Goal: Use online tool/utility: Utilize a website feature to perform a specific function

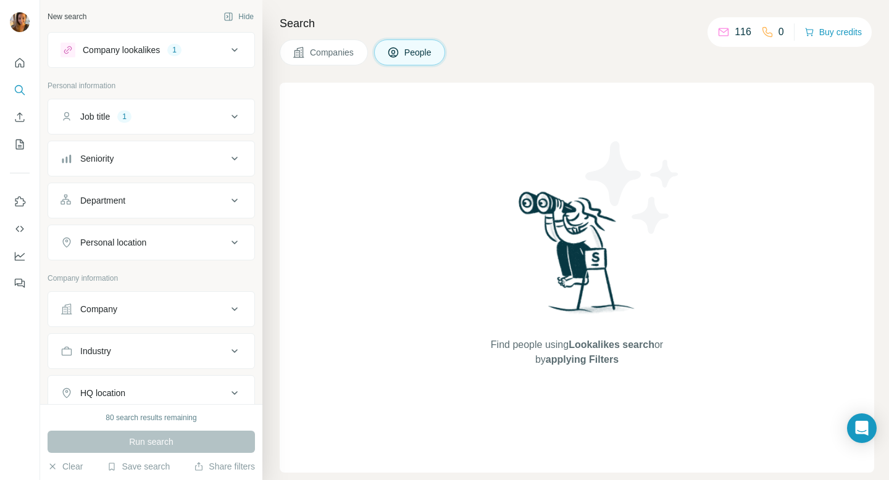
click at [209, 53] on div "Company lookalikes 1" at bounding box center [144, 50] width 167 height 15
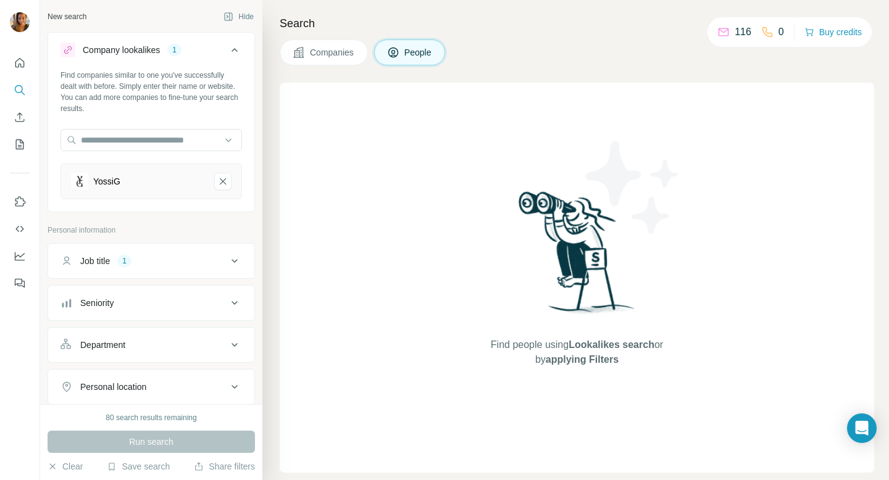
click at [209, 53] on div "Company lookalikes 1" at bounding box center [144, 50] width 167 height 15
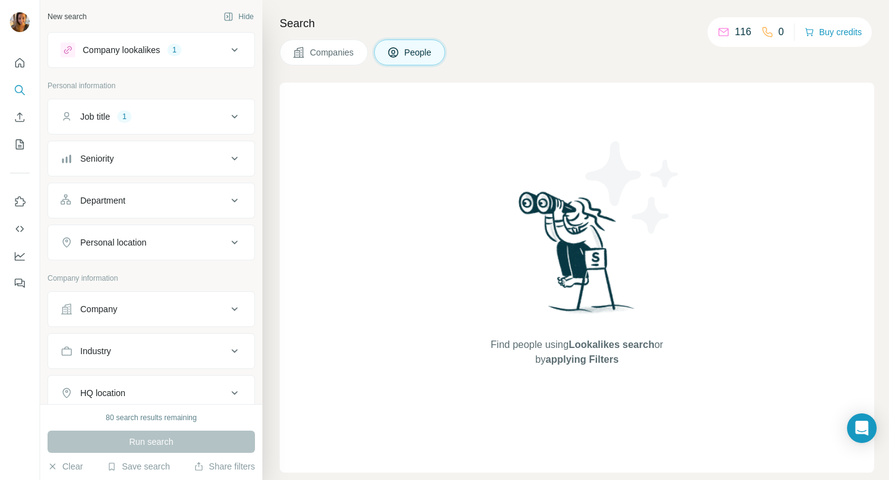
click at [182, 110] on button "Job title 1" at bounding box center [151, 117] width 206 height 30
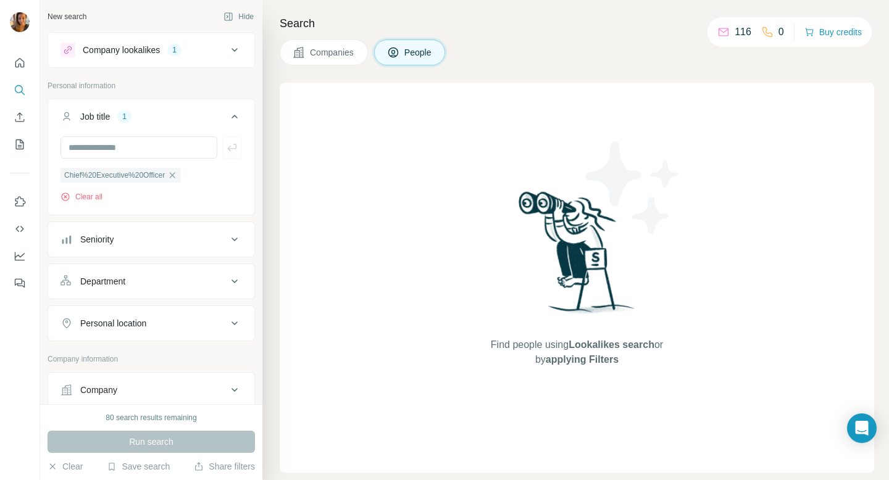
click at [182, 110] on button "Job title 1" at bounding box center [151, 119] width 206 height 35
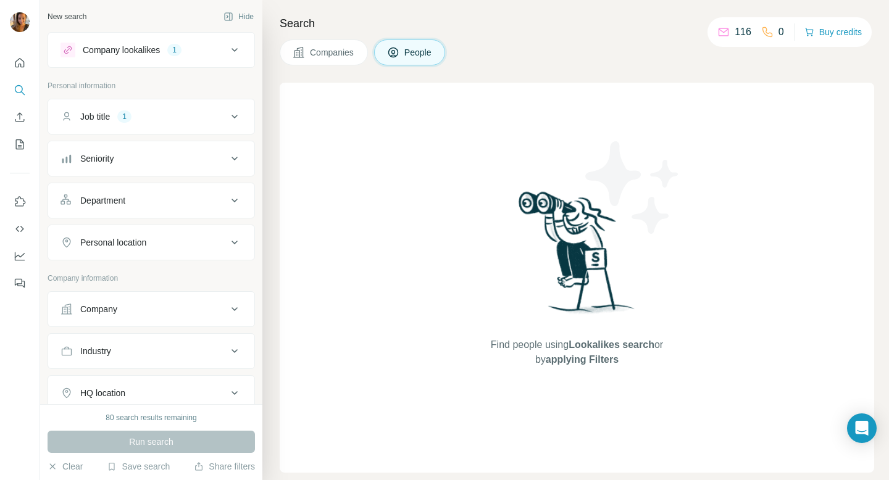
click at [171, 158] on div "Seniority" at bounding box center [144, 159] width 167 height 12
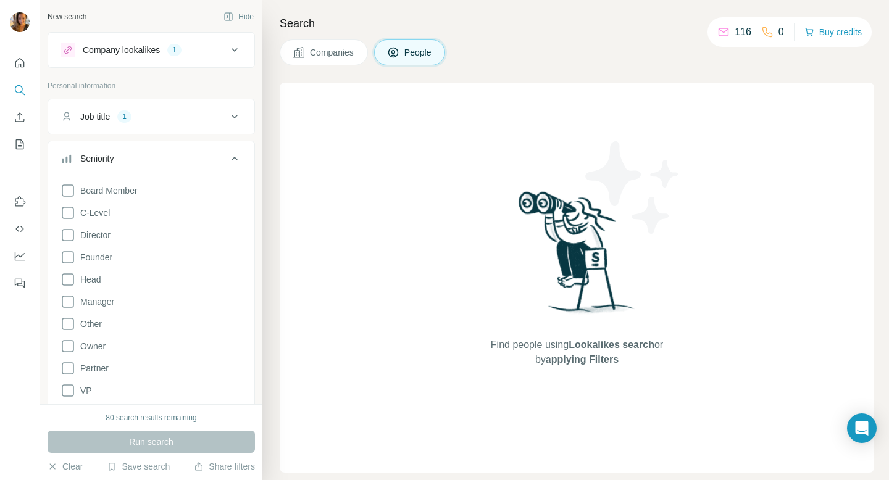
click at [171, 158] on div "Seniority" at bounding box center [144, 159] width 167 height 12
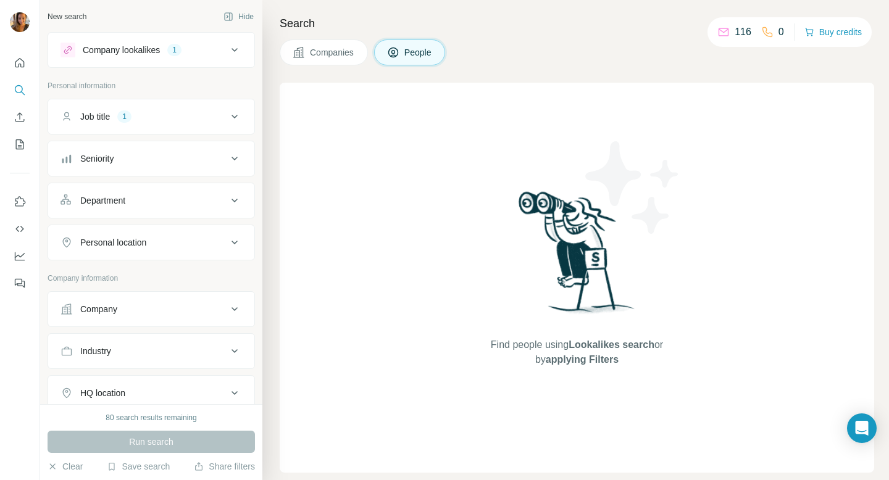
click at [168, 207] on button "Department" at bounding box center [151, 201] width 206 height 30
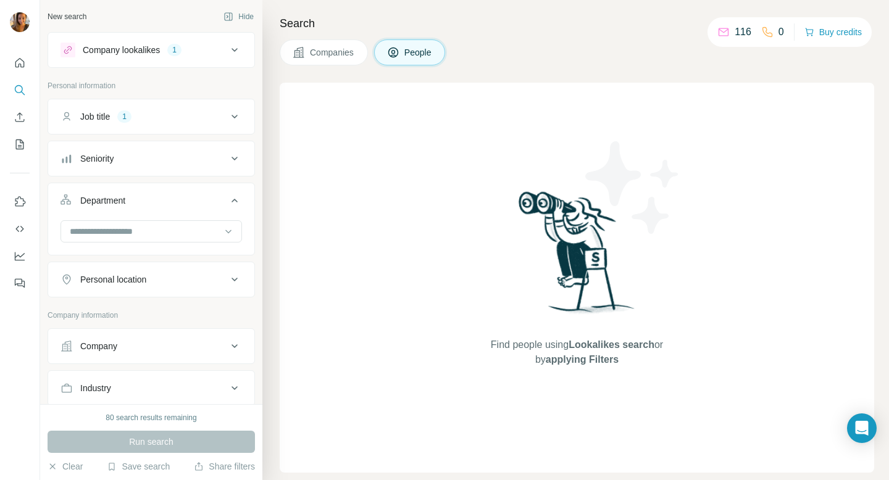
click at [168, 207] on button "Department" at bounding box center [151, 203] width 206 height 35
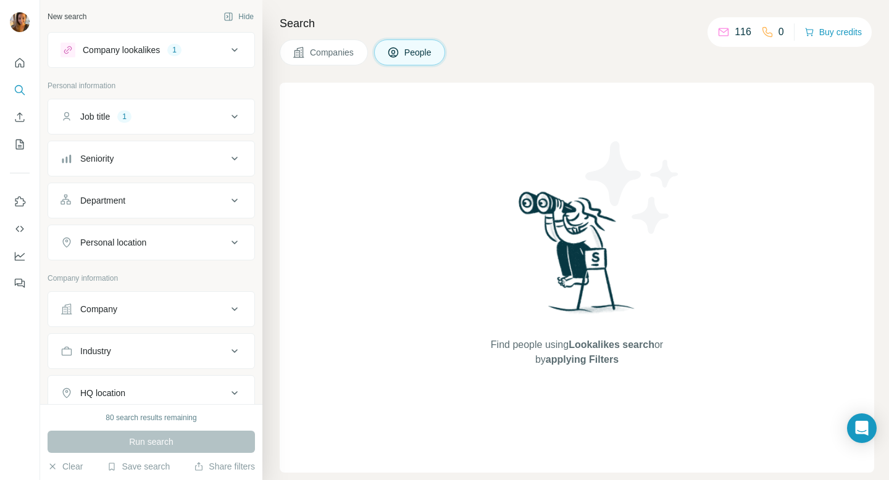
click at [166, 248] on div "Personal location" at bounding box center [144, 242] width 167 height 12
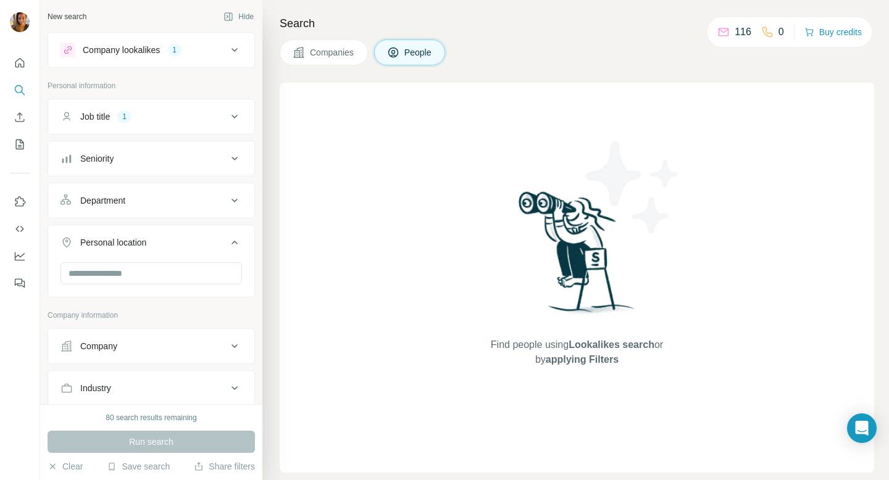
click at [166, 248] on div "Personal location" at bounding box center [144, 242] width 167 height 12
